Goal: Task Accomplishment & Management: Use online tool/utility

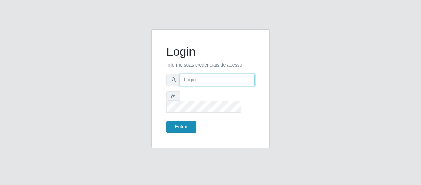
type input "[EMAIL_ADDRESS][DOMAIN_NAME]"
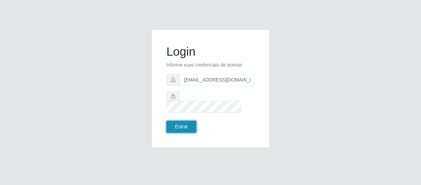
click at [180, 121] on button "Entrar" at bounding box center [181, 127] width 30 height 12
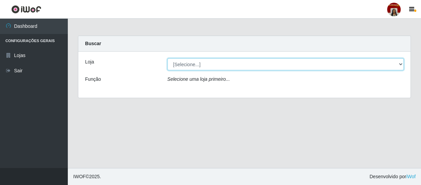
click at [400, 63] on select "[Selecione...] Mar Vermelho - Loja 04" at bounding box center [285, 64] width 237 height 12
select select "251"
click at [167, 58] on select "[Selecione...] Mar Vermelho - Loja 04" at bounding box center [285, 64] width 237 height 12
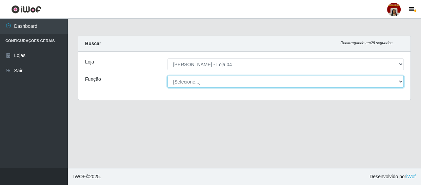
click at [400, 81] on select "[Selecione...] ASG ASG + ASG ++ Auxiliar de Depósito Auxiliar de Depósito + Aux…" at bounding box center [285, 82] width 237 height 12
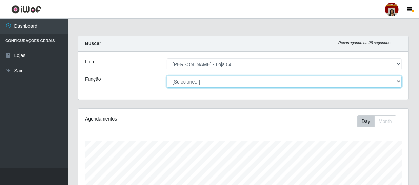
scroll to position [141, 330]
select select "22"
click at [167, 76] on select "[Selecione...] ASG ASG + ASG ++ Auxiliar de Depósito Auxiliar de Depósito + Aux…" at bounding box center [284, 82] width 235 height 12
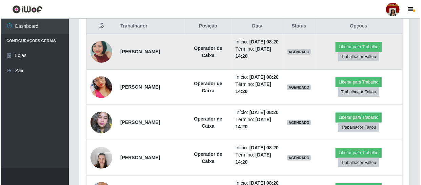
scroll to position [246, 0]
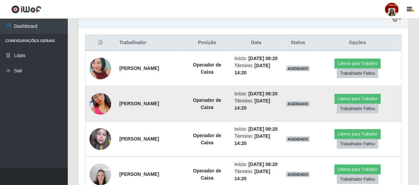
click at [98, 115] on img at bounding box center [100, 103] width 22 height 39
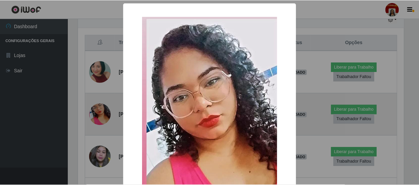
scroll to position [141, 327]
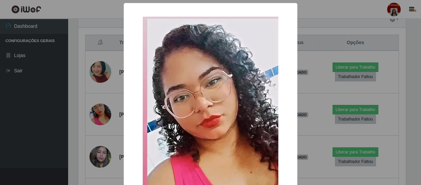
click at [102, 73] on div "× OK Cancel" at bounding box center [210, 92] width 421 height 185
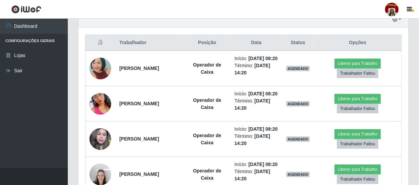
scroll to position [141, 330]
click at [102, 73] on img at bounding box center [100, 68] width 22 height 46
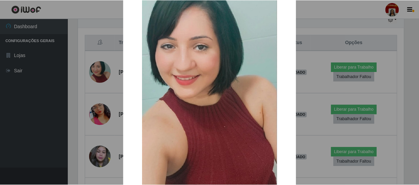
scroll to position [92, 0]
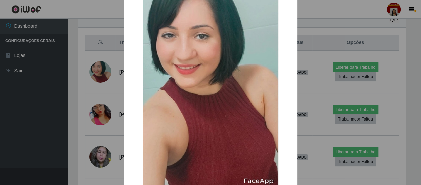
click at [102, 73] on div "× OK Cancel" at bounding box center [210, 92] width 421 height 185
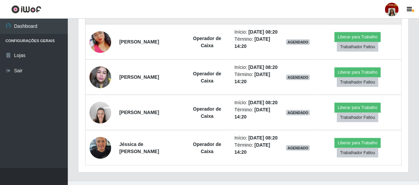
scroll to position [339, 0]
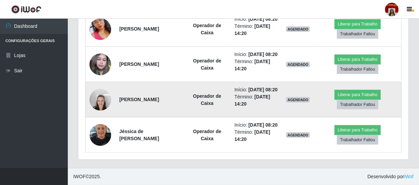
click at [98, 106] on img at bounding box center [100, 99] width 22 height 29
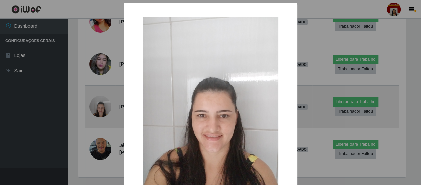
click at [98, 106] on div "× OK Cancel" at bounding box center [210, 92] width 421 height 185
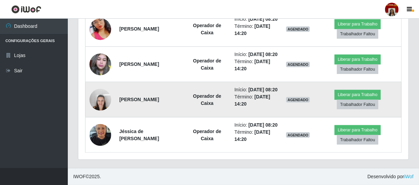
scroll to position [325, 0]
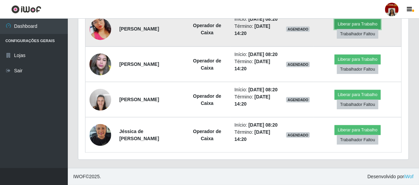
click at [373, 29] on button "Liberar para Trabalho" at bounding box center [358, 23] width 46 height 9
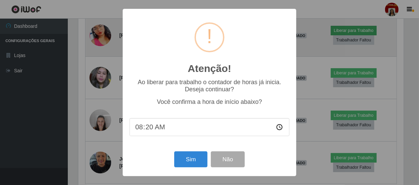
scroll to position [141, 327]
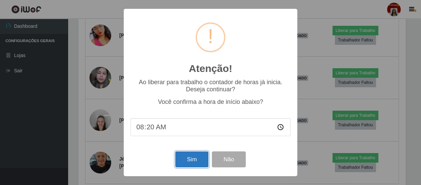
click at [185, 159] on button "Sim" at bounding box center [191, 159] width 33 height 16
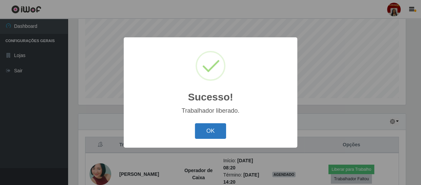
click at [214, 129] on button "OK" at bounding box center [211, 131] width 32 height 16
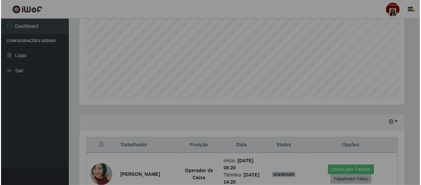
scroll to position [141, 330]
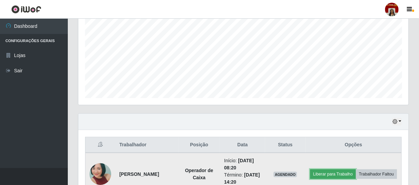
click at [355, 169] on button "Liberar para Trabalho" at bounding box center [333, 173] width 46 height 9
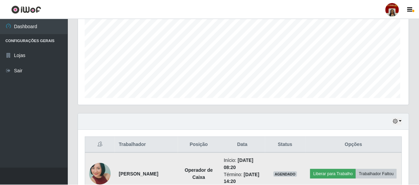
scroll to position [141, 327]
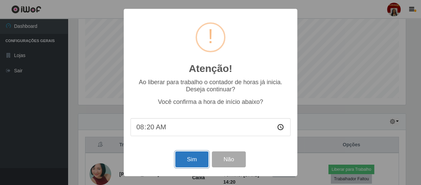
click at [198, 161] on button "Sim" at bounding box center [191, 159] width 33 height 16
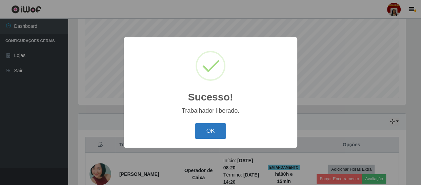
click at [216, 130] on button "OK" at bounding box center [211, 131] width 32 height 16
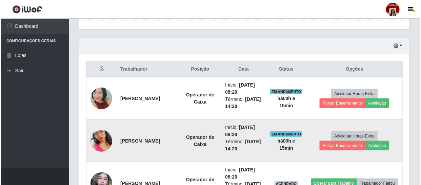
scroll to position [237, 0]
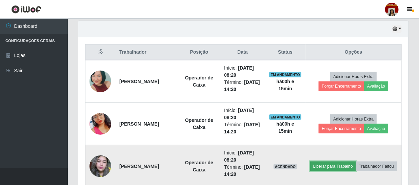
click at [350, 161] on button "Liberar para Trabalho" at bounding box center [333, 165] width 46 height 9
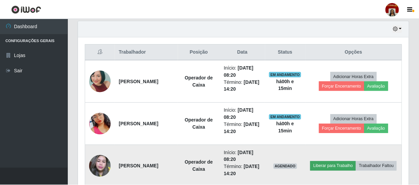
scroll to position [141, 327]
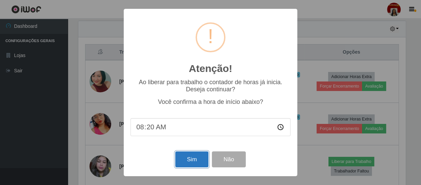
click at [186, 162] on button "Sim" at bounding box center [191, 159] width 33 height 16
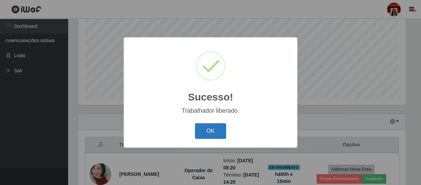
click at [220, 129] on button "OK" at bounding box center [211, 131] width 32 height 16
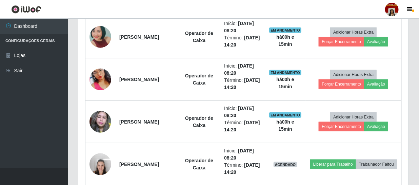
scroll to position [329, 0]
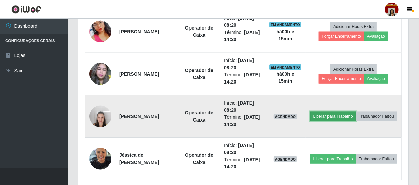
click at [349, 112] on button "Liberar para Trabalho" at bounding box center [333, 116] width 46 height 9
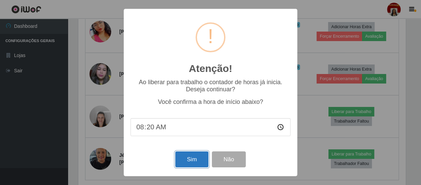
click at [189, 161] on button "Sim" at bounding box center [191, 159] width 33 height 16
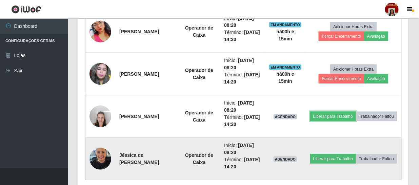
scroll to position [0, 0]
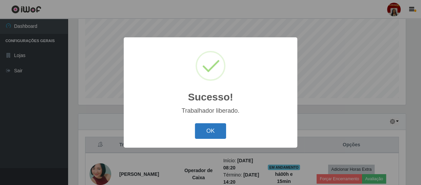
click at [208, 128] on button "OK" at bounding box center [211, 131] width 32 height 16
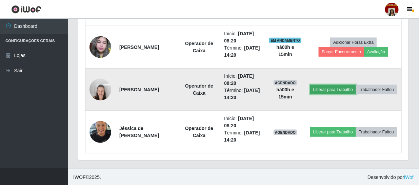
click at [353, 85] on button "Liberar para Trabalho" at bounding box center [333, 89] width 46 height 9
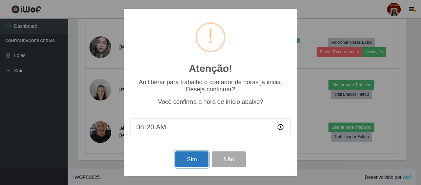
click at [197, 161] on button "Sim" at bounding box center [191, 159] width 33 height 16
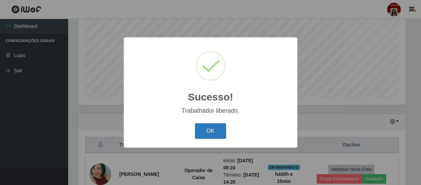
click at [207, 134] on button "OK" at bounding box center [211, 131] width 32 height 16
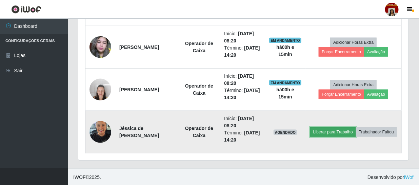
click at [354, 127] on button "Liberar para Trabalho" at bounding box center [333, 131] width 46 height 9
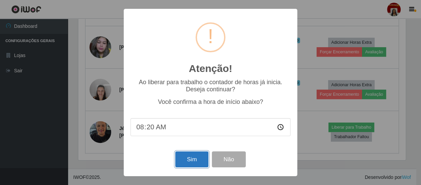
click at [187, 159] on button "Sim" at bounding box center [191, 159] width 33 height 16
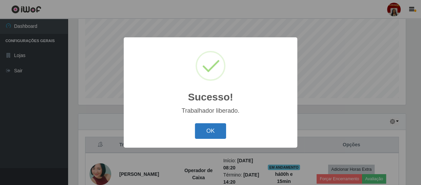
click at [210, 129] on button "OK" at bounding box center [211, 131] width 32 height 16
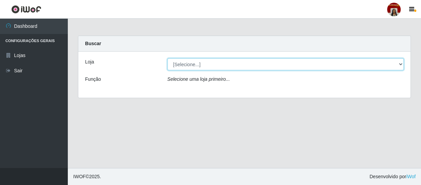
click at [197, 62] on select "[Selecione...] Mar Vermelho - Loja 04" at bounding box center [285, 64] width 237 height 12
select select "251"
click at [167, 58] on select "[Selecione...] Mar Vermelho - Loja 04" at bounding box center [285, 64] width 237 height 12
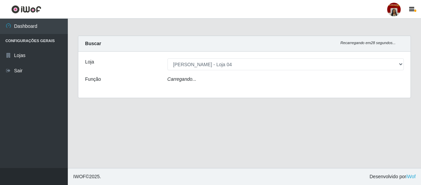
click at [201, 80] on div "Carregando..." at bounding box center [285, 81] width 247 height 10
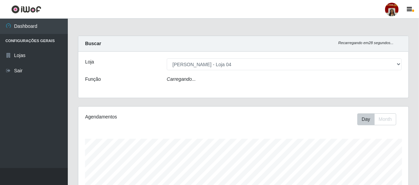
scroll to position [141, 330]
click at [201, 80] on div "Carregando..." at bounding box center [284, 81] width 245 height 10
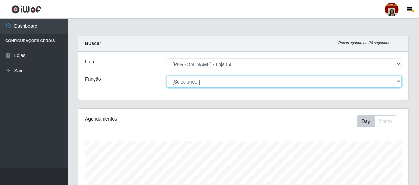
click at [186, 80] on select "[Selecione...] ASG ASG + ASG ++ Auxiliar de Depósito Auxiliar de Depósito + Aux…" at bounding box center [284, 82] width 235 height 12
select select "1"
click at [167, 76] on select "[Selecione...] ASG ASG + ASG ++ Auxiliar de Depósito Auxiliar de Depósito + Aux…" at bounding box center [284, 82] width 235 height 12
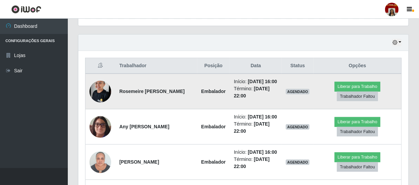
scroll to position [216, 0]
